Goal: Task Accomplishment & Management: Complete application form

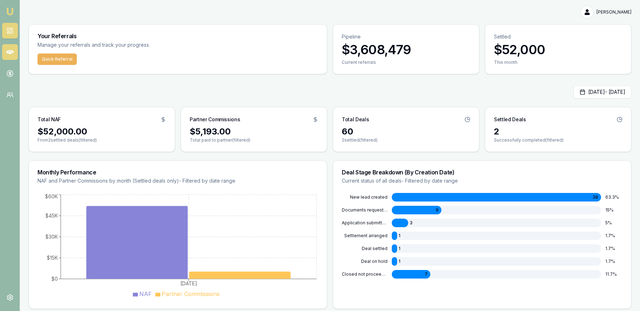
click at [15, 56] on link at bounding box center [10, 52] width 16 height 16
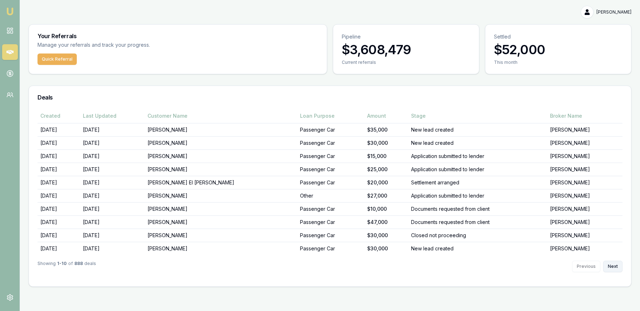
click at [611, 264] on button "Next" at bounding box center [612, 266] width 19 height 11
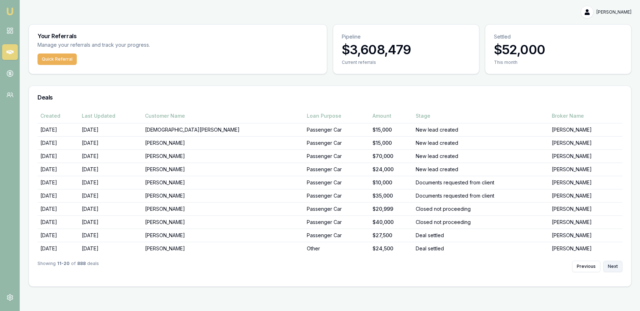
click at [613, 266] on button "Next" at bounding box center [612, 266] width 19 height 11
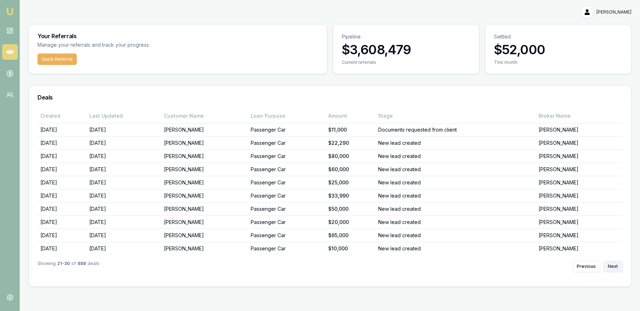
click at [612, 266] on button "Next" at bounding box center [612, 266] width 19 height 11
click at [613, 266] on button "Next" at bounding box center [612, 266] width 19 height 11
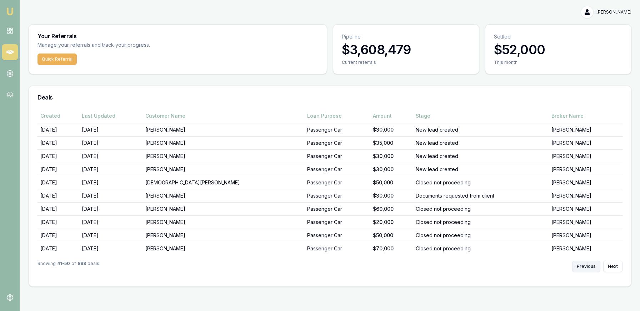
click at [590, 264] on button "Previous" at bounding box center [586, 266] width 28 height 11
click at [591, 264] on button "Previous" at bounding box center [586, 266] width 28 height 11
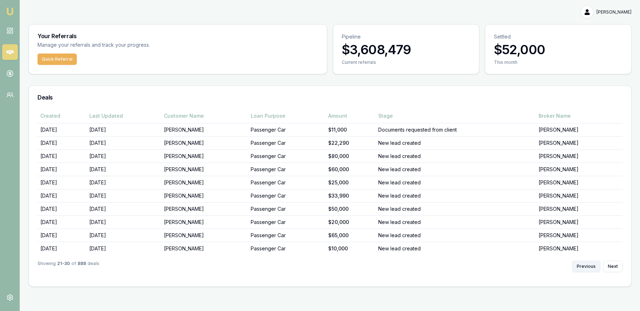
click at [591, 264] on button "Previous" at bounding box center [586, 266] width 28 height 11
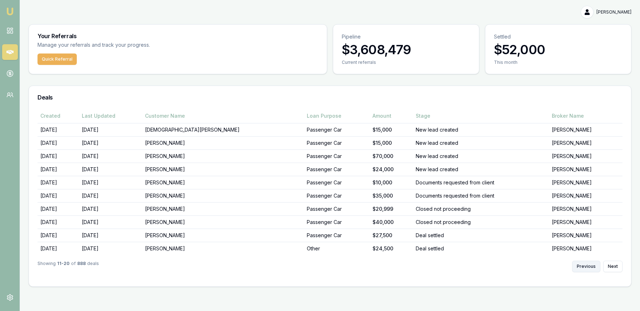
click at [591, 264] on button "Previous" at bounding box center [586, 266] width 28 height 11
click at [591, 264] on div "Previous Next" at bounding box center [597, 266] width 50 height 11
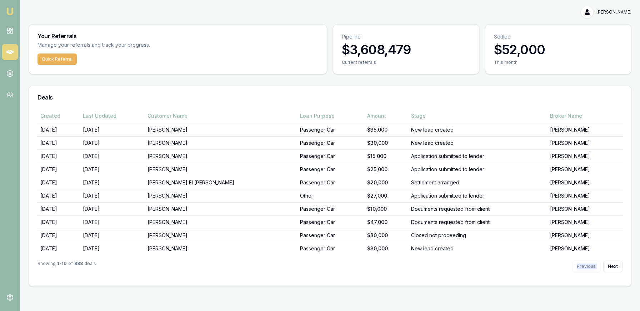
click at [591, 264] on div "Previous Next" at bounding box center [597, 266] width 50 height 11
click at [612, 266] on button "Next" at bounding box center [612, 266] width 19 height 11
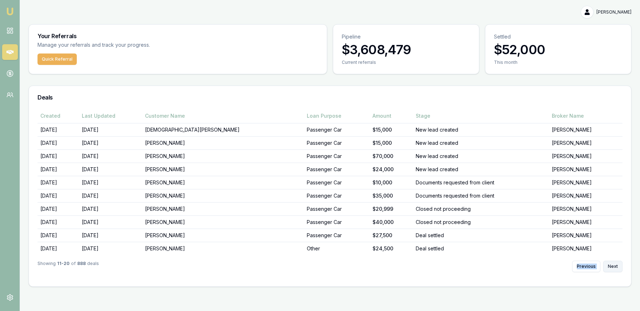
click at [617, 268] on button "Next" at bounding box center [612, 266] width 19 height 11
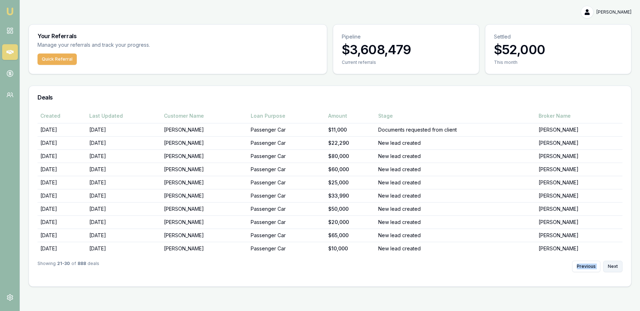
click at [617, 268] on button "Next" at bounding box center [612, 266] width 19 height 11
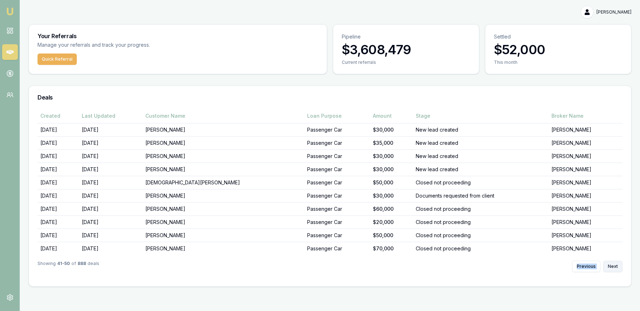
click at [617, 268] on button "Next" at bounding box center [612, 266] width 19 height 11
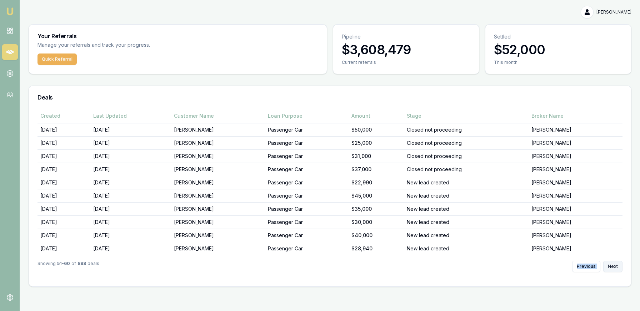
click at [617, 268] on button "Next" at bounding box center [612, 266] width 19 height 11
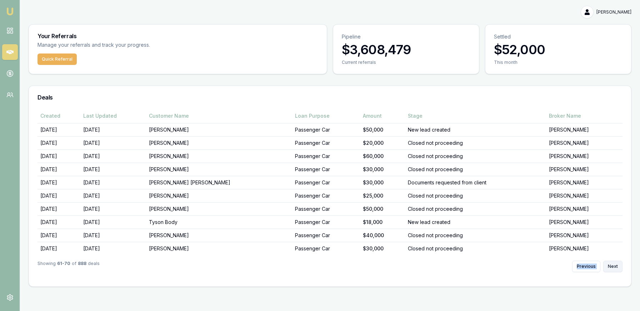
click at [617, 268] on button "Next" at bounding box center [612, 266] width 19 height 11
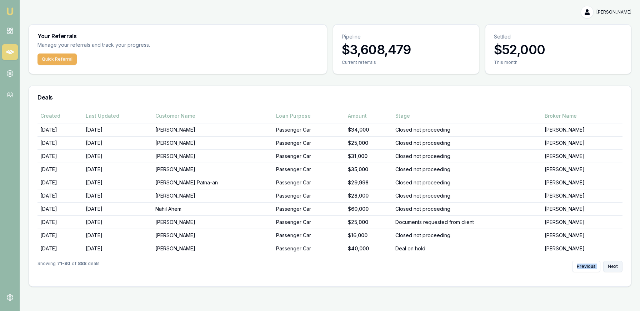
click at [617, 268] on button "Next" at bounding box center [612, 266] width 19 height 11
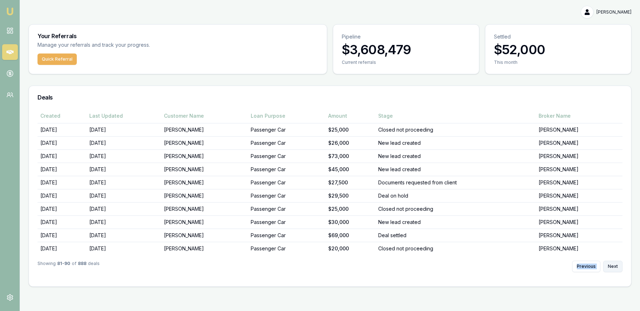
click at [617, 268] on button "Next" at bounding box center [612, 266] width 19 height 11
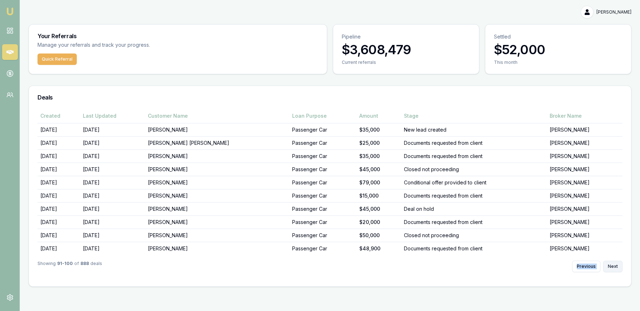
click at [617, 268] on button "Next" at bounding box center [612, 266] width 19 height 11
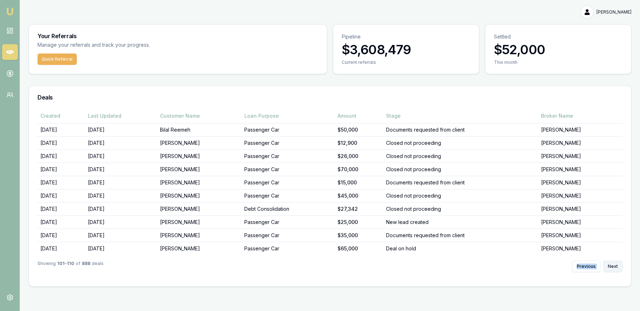
click at [617, 268] on button "Next" at bounding box center [612, 266] width 19 height 11
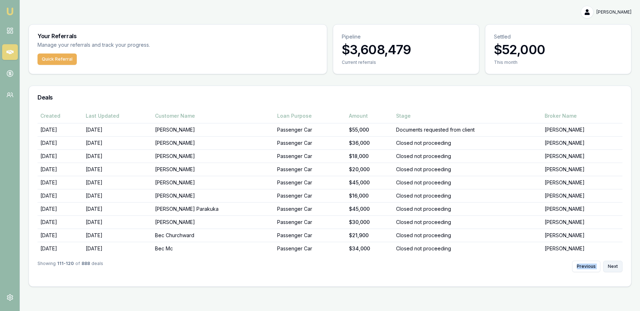
click at [617, 268] on button "Next" at bounding box center [612, 266] width 19 height 11
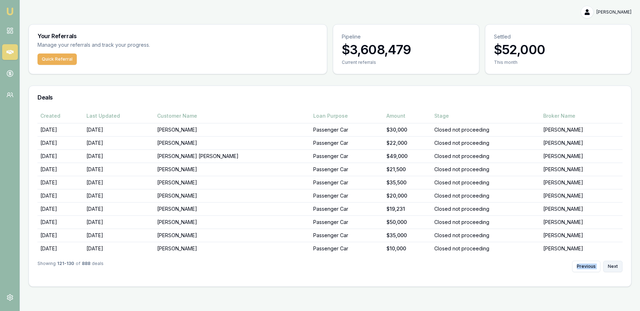
click at [617, 268] on button "Next" at bounding box center [612, 266] width 19 height 11
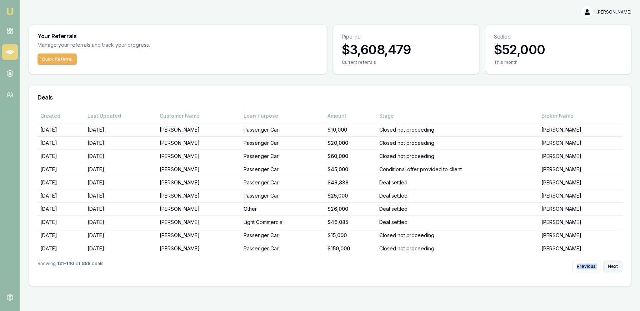
click at [617, 268] on button "Next" at bounding box center [612, 266] width 19 height 11
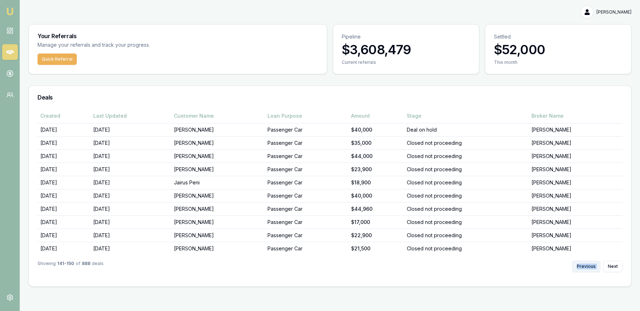
click at [589, 266] on button "Previous" at bounding box center [586, 266] width 28 height 11
click at [590, 265] on button "Previous" at bounding box center [586, 266] width 28 height 11
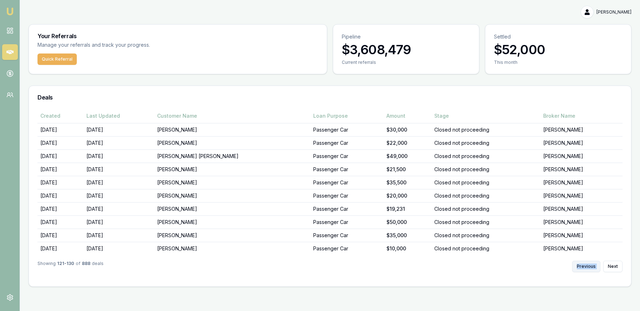
click at [589, 265] on button "Previous" at bounding box center [586, 266] width 28 height 11
click at [590, 265] on button "Previous" at bounding box center [586, 266] width 28 height 11
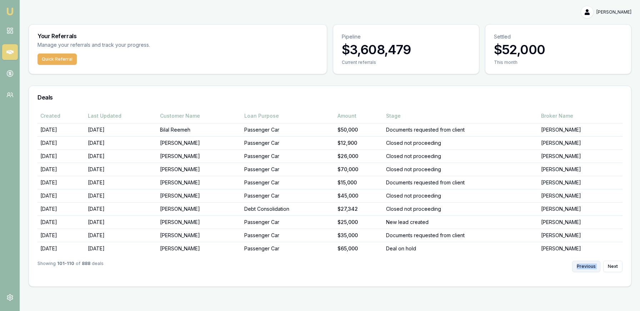
click at [590, 265] on button "Previous" at bounding box center [586, 266] width 28 height 11
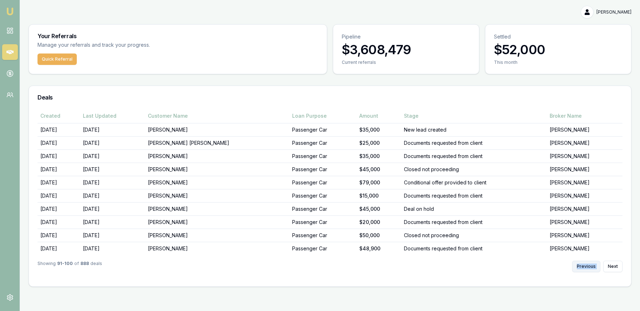
click at [590, 265] on button "Previous" at bounding box center [586, 266] width 28 height 11
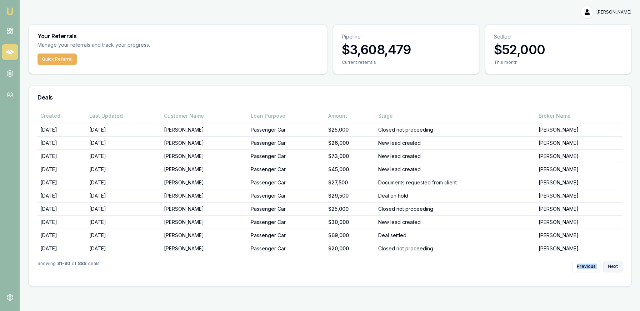
click at [614, 268] on button "Next" at bounding box center [612, 266] width 19 height 11
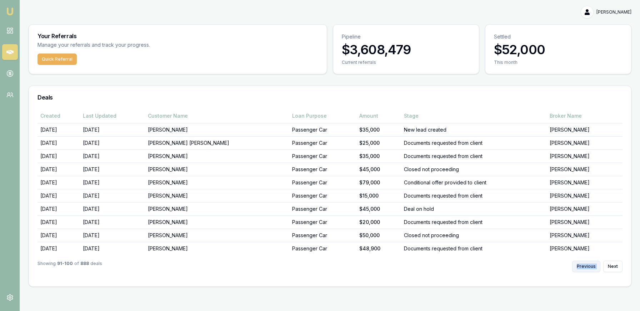
click at [584, 268] on button "Previous" at bounding box center [586, 266] width 28 height 11
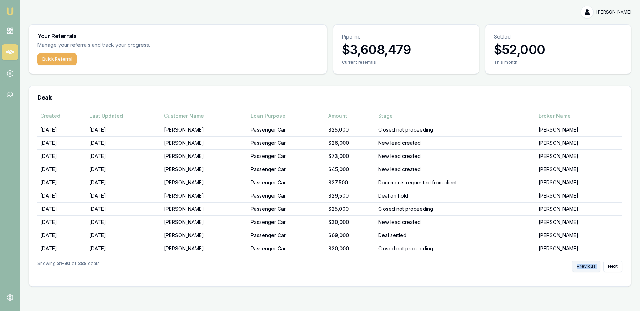
click at [584, 268] on button "Previous" at bounding box center [586, 266] width 28 height 11
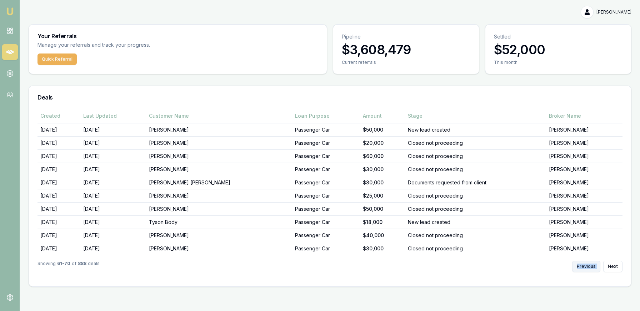
click at [584, 268] on button "Previous" at bounding box center [586, 266] width 28 height 11
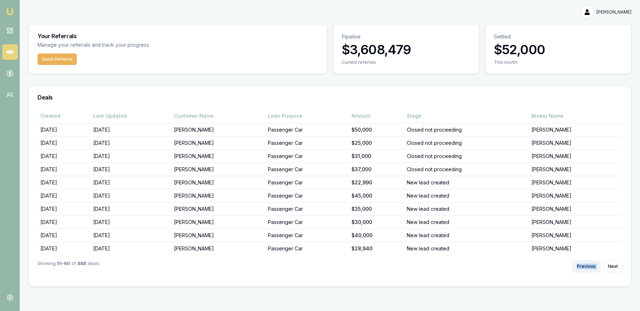
click at [584, 268] on button "Previous" at bounding box center [586, 266] width 28 height 11
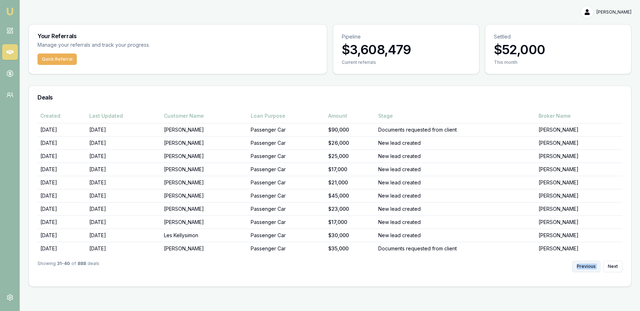
click at [584, 268] on button "Previous" at bounding box center [586, 266] width 28 height 11
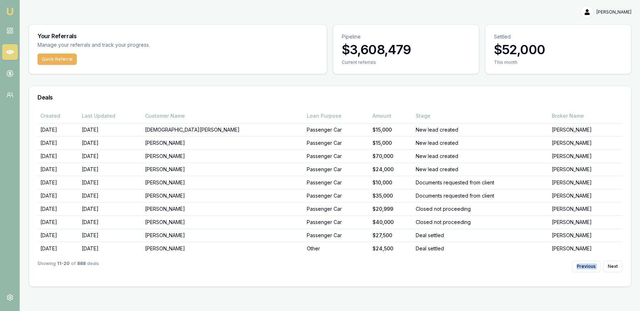
click at [584, 268] on button "Previous" at bounding box center [586, 266] width 28 height 11
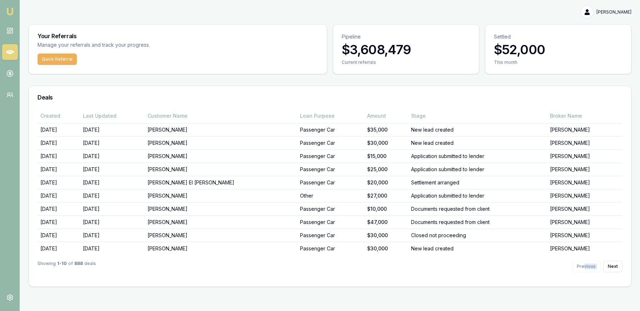
click at [585, 268] on div "Previous Next" at bounding box center [597, 266] width 50 height 11
click at [586, 268] on div "Previous Next" at bounding box center [597, 266] width 50 height 11
click at [587, 269] on div "Previous Next" at bounding box center [597, 266] width 50 height 11
